Goal: Contribute content

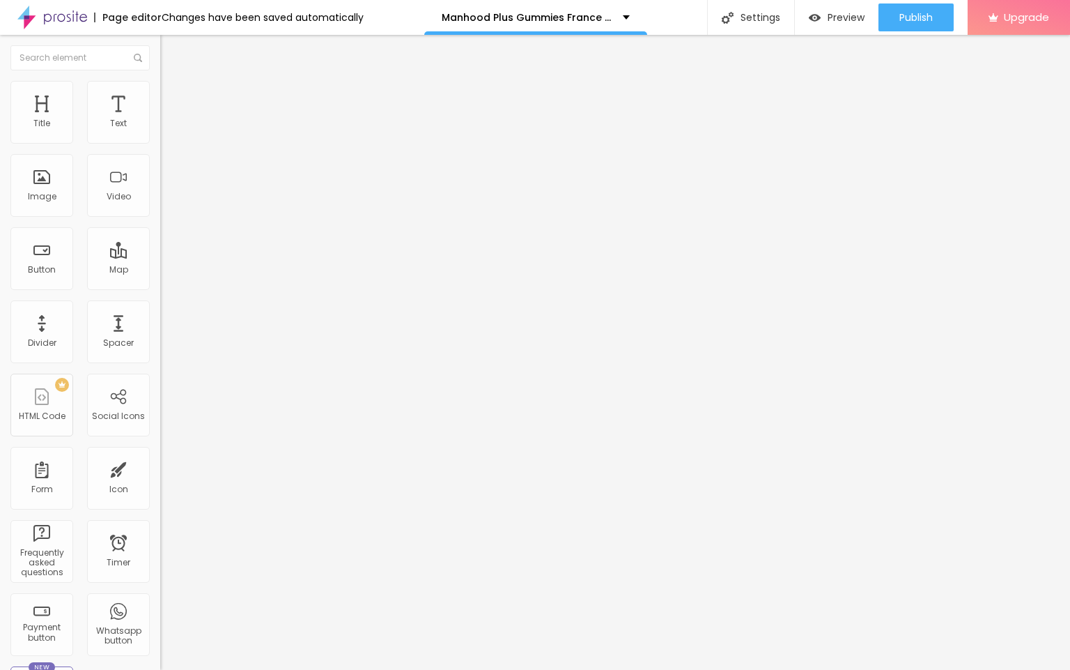
click at [160, 131] on input "entre em contato" at bounding box center [243, 124] width 167 height 14
paste input "👇❗❗𝐒𝐡𝐨𝐩𝐍𝐨𝐰❗❗👇"
type input "👇❗❗𝐒𝐡𝐨𝐩𝐍𝐨𝐰❗❗👇"
click at [160, 287] on input "https://" at bounding box center [243, 280] width 167 height 14
paste input "[DOMAIN_NAME][URL]"
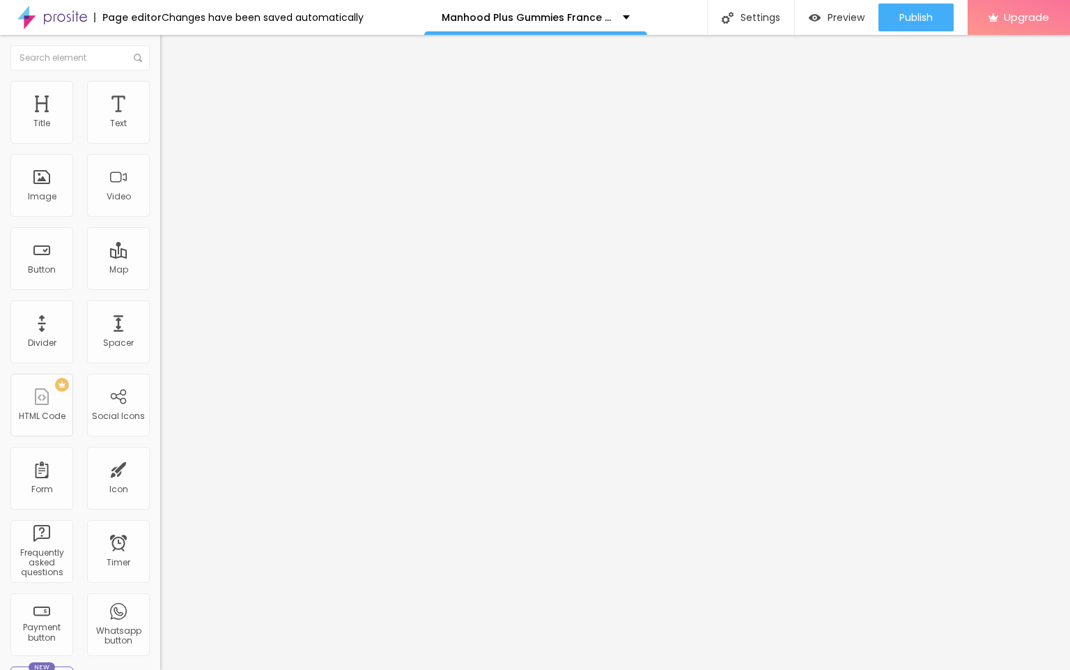
scroll to position [0, 97]
type input "[URL][DOMAIN_NAME]"
click at [160, 120] on span "Change image" at bounding box center [197, 114] width 75 height 12
drag, startPoint x: 151, startPoint y: 189, endPoint x: 166, endPoint y: 209, distance: 25.0
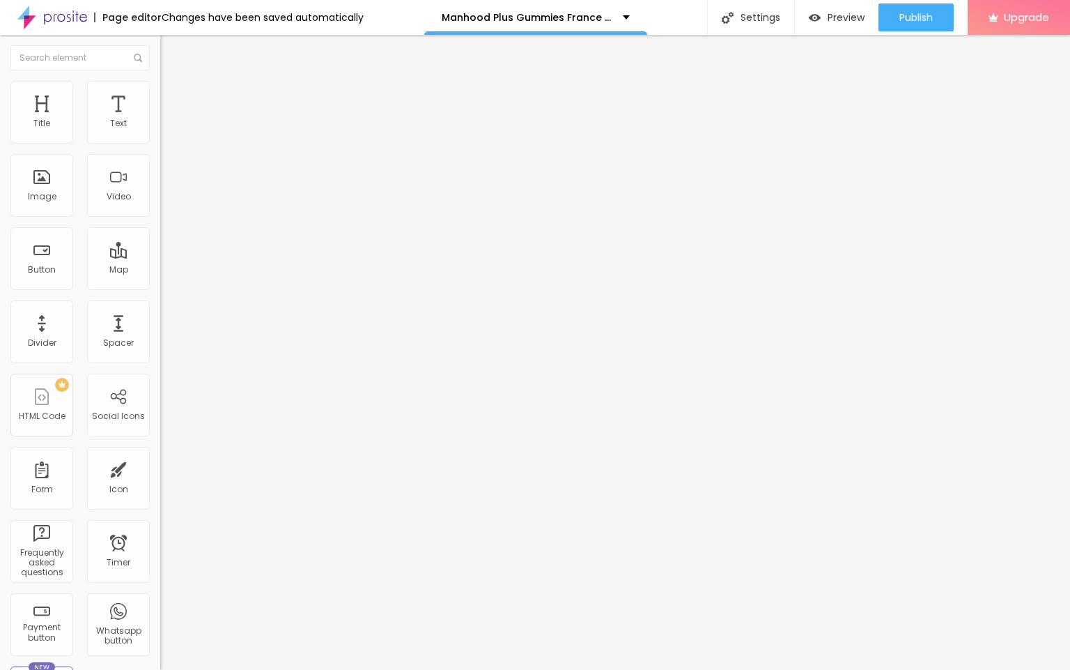
click at [160, 120] on span "Change image" at bounding box center [197, 114] width 75 height 12
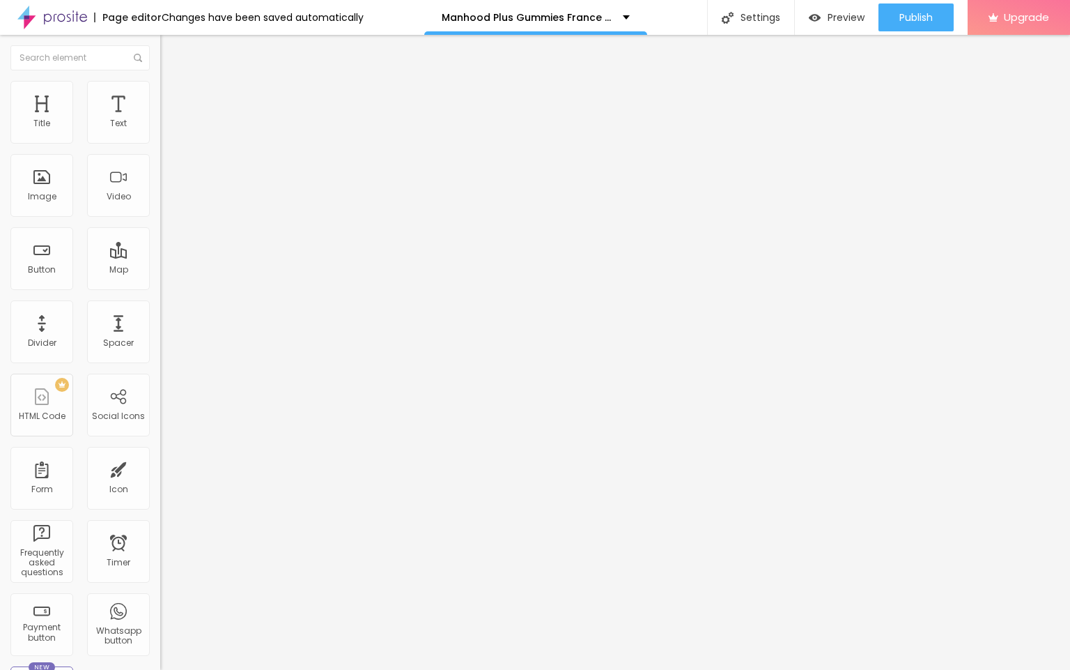
click at [160, 286] on input "https://" at bounding box center [243, 279] width 167 height 14
paste input "[DOMAIN_NAME][URL]"
type input "[URL][DOMAIN_NAME]"
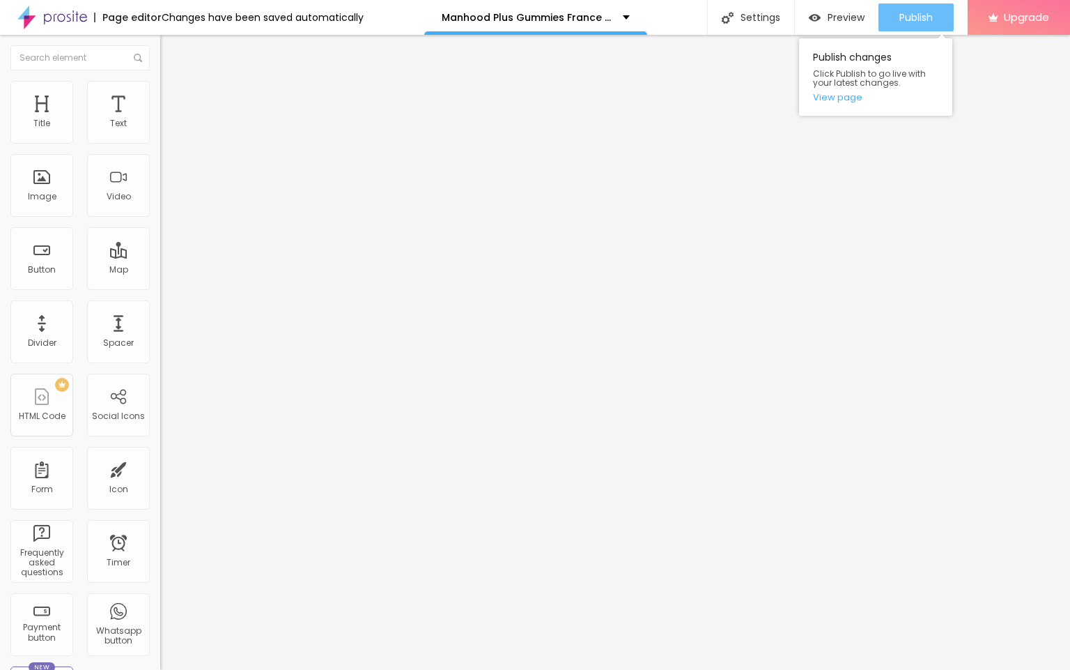
click at [703, 22] on span "Publish" at bounding box center [916, 17] width 33 height 11
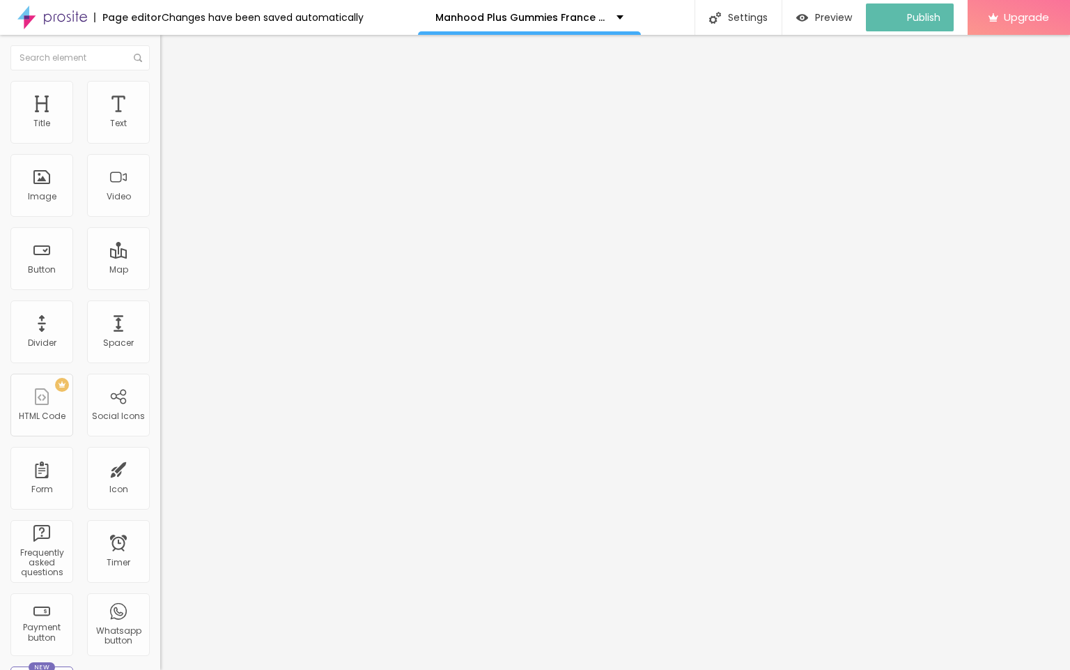
click at [69, 13] on img at bounding box center [52, 17] width 70 height 35
